Goal: Information Seeking & Learning: Learn about a topic

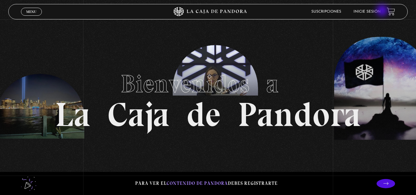
click at [381, 11] on link "Inicie sesión" at bounding box center [367, 12] width 27 height 4
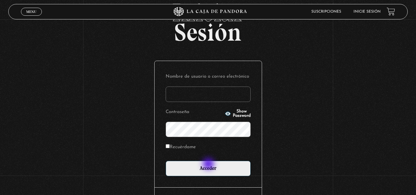
scroll to position [62, 0]
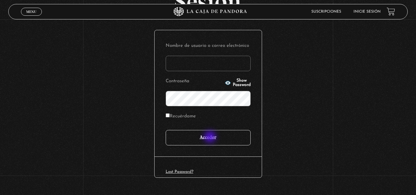
type input "VSV0505"
click at [211, 137] on input "Acceder" at bounding box center [208, 137] width 85 height 15
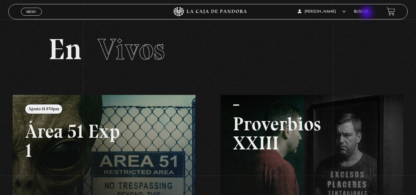
click at [367, 13] on link "Buscar" at bounding box center [361, 12] width 14 height 4
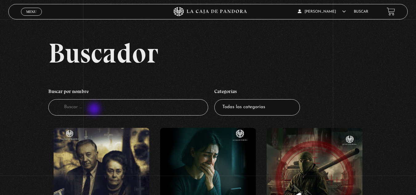
click at [95, 110] on input "Buscador" at bounding box center [128, 107] width 160 height 16
type input "celulas durmientes"
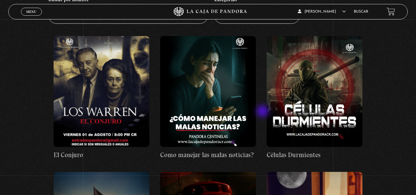
scroll to position [92, 0]
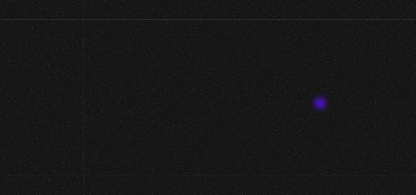
drag, startPoint x: 0, startPoint y: 0, endPoint x: 321, endPoint y: 104, distance: 337.7
click at [321, 104] on ul "Buscar por nombre Buscador celulas durmientes Categorías Todas las categorías 1…" at bounding box center [208, 100] width 320 height 36
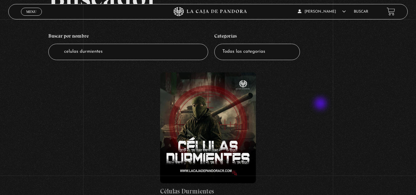
scroll to position [92, 0]
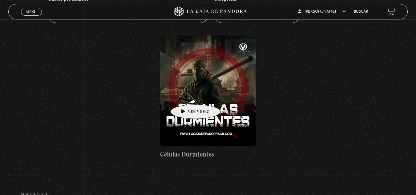
click at [186, 95] on figure at bounding box center [208, 90] width 96 height 111
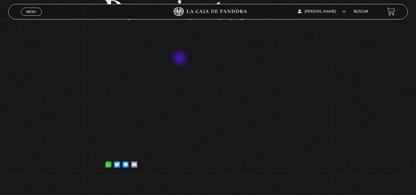
scroll to position [92, 0]
